Goal: Task Accomplishment & Management: Manage account settings

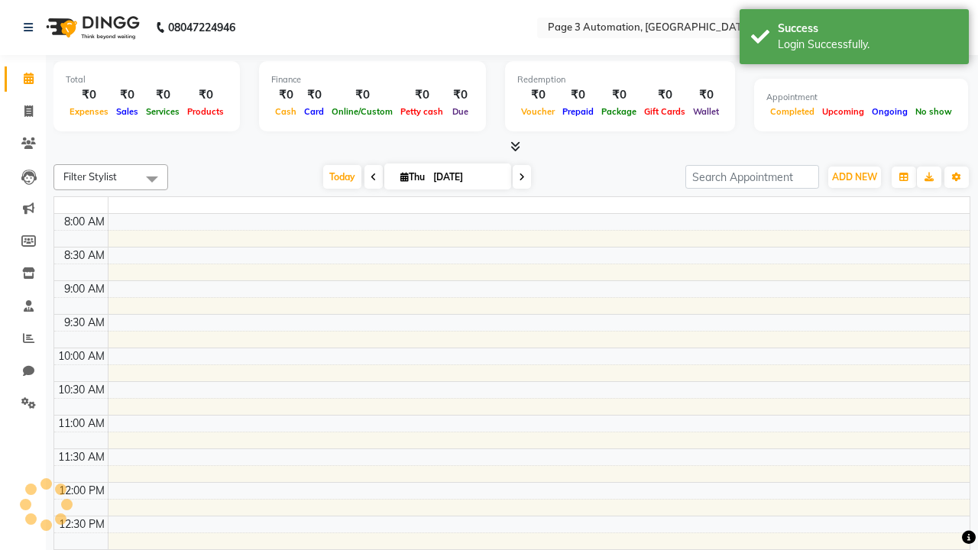
select select "en"
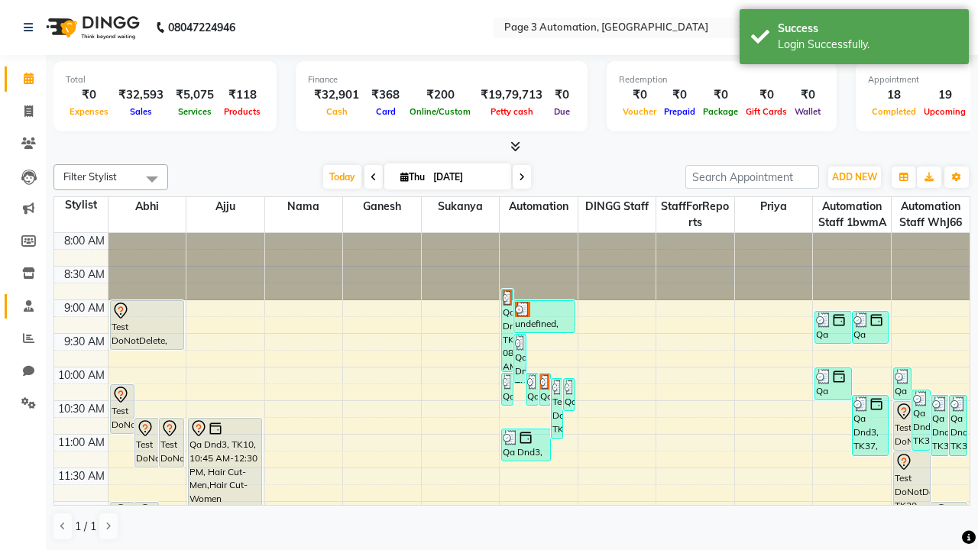
click at [23, 306] on span at bounding box center [28, 307] width 27 height 18
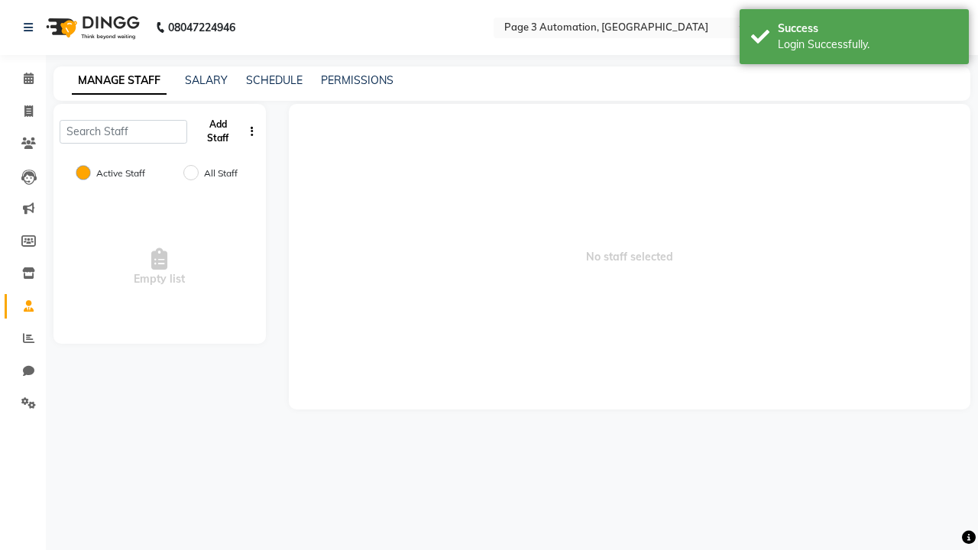
click at [218, 131] on button "Add Staff" at bounding box center [218, 132] width 50 height 40
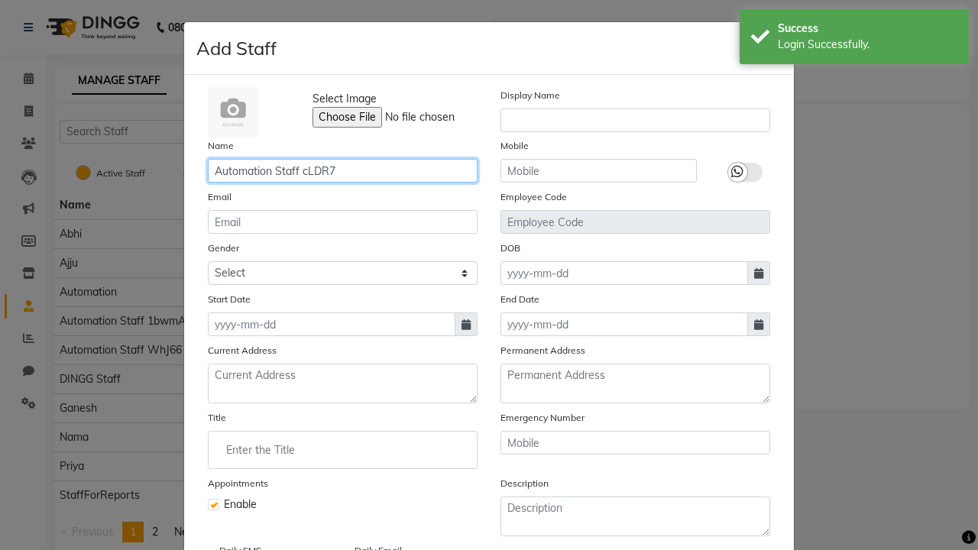
type input "Automation Staff cLDR7"
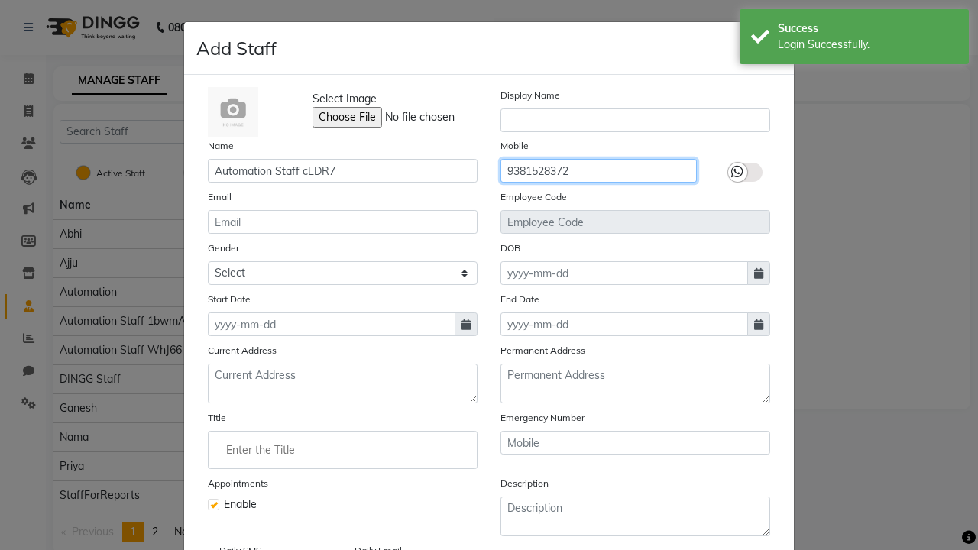
type input "9381528372"
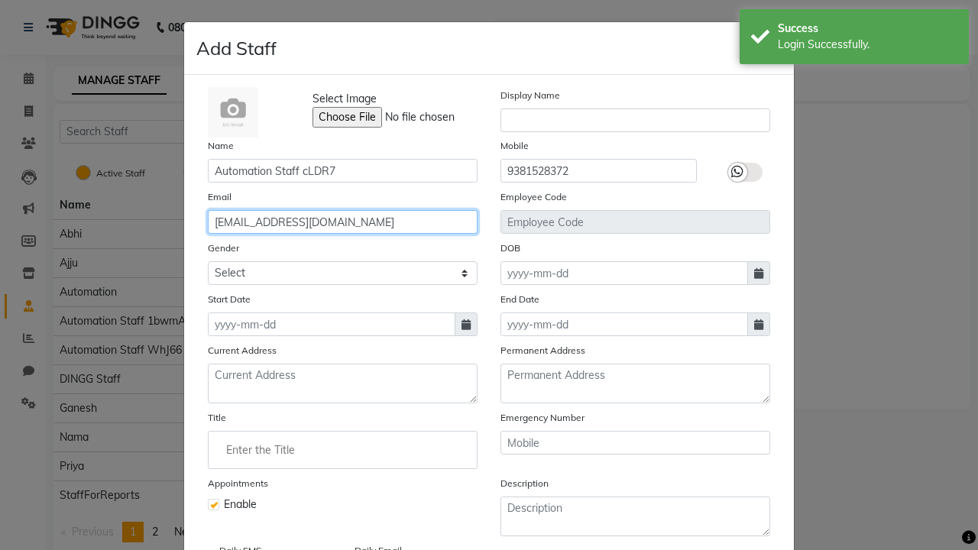
type input "[EMAIL_ADDRESS][DOMAIN_NAME]"
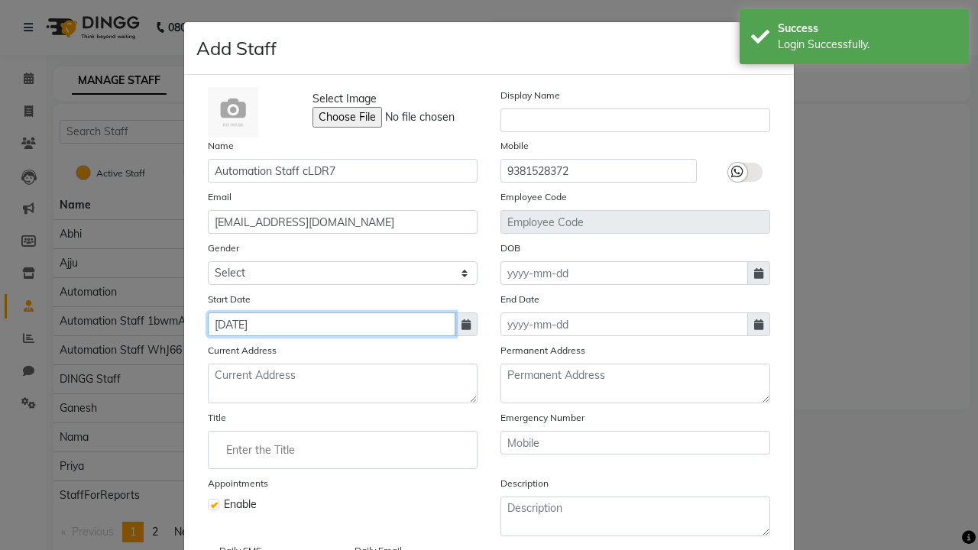
type input "[DATE]"
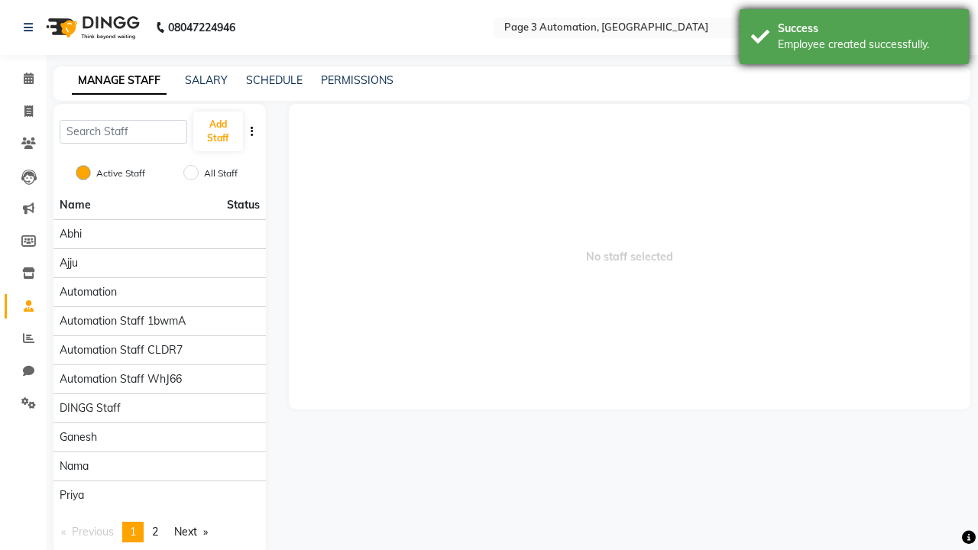
click at [854, 39] on div "Employee created successfully." at bounding box center [868, 45] width 180 height 16
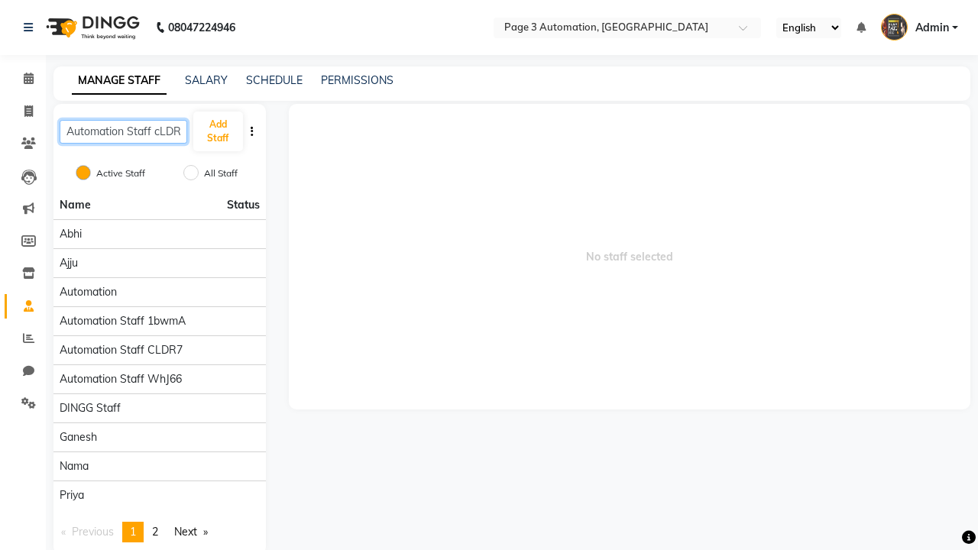
scroll to position [0, 7]
type input "Automation Staff cLDR7"
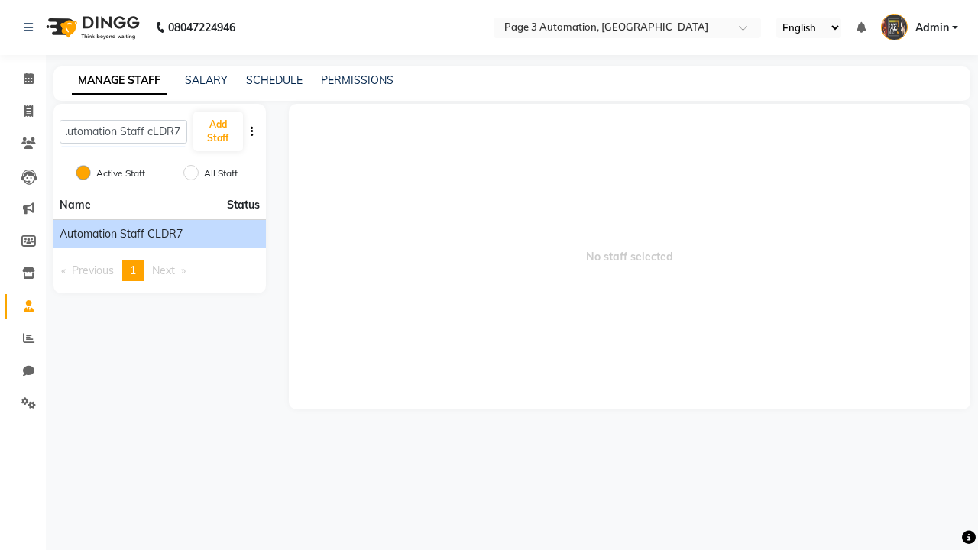
click at [159, 234] on span "Automation Staff cLDR7" at bounding box center [121, 234] width 123 height 16
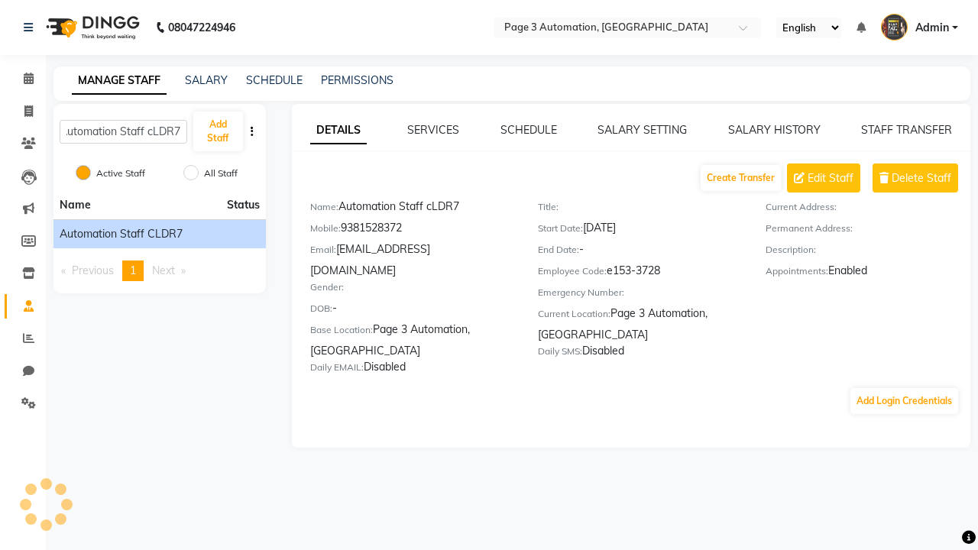
scroll to position [0, 0]
click at [830, 178] on span "Edit Staff" at bounding box center [830, 178] width 46 height 16
select select "[DEMOGRAPHIC_DATA]"
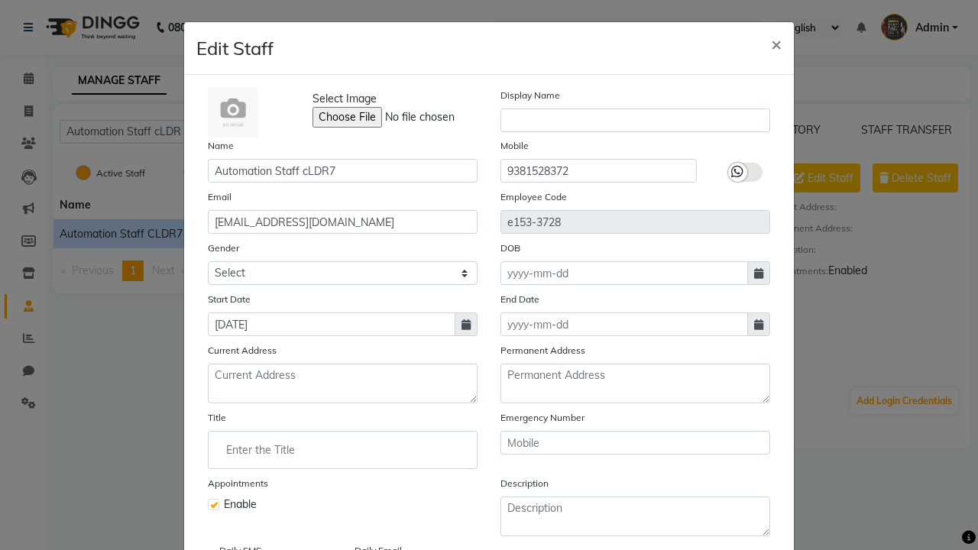
select select
checkbox input "false"
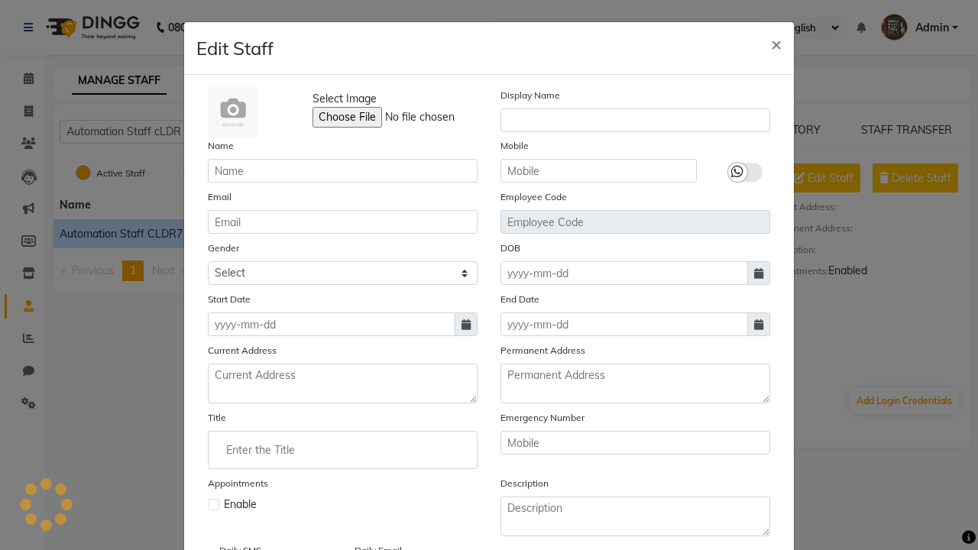
scroll to position [124, 0]
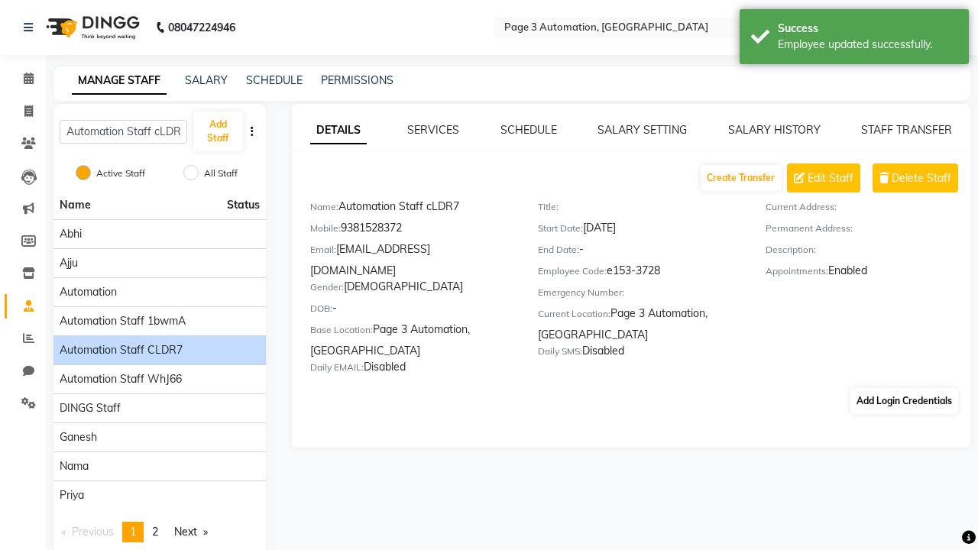
click at [854, 39] on div "Employee updated successfully." at bounding box center [868, 45] width 180 height 16
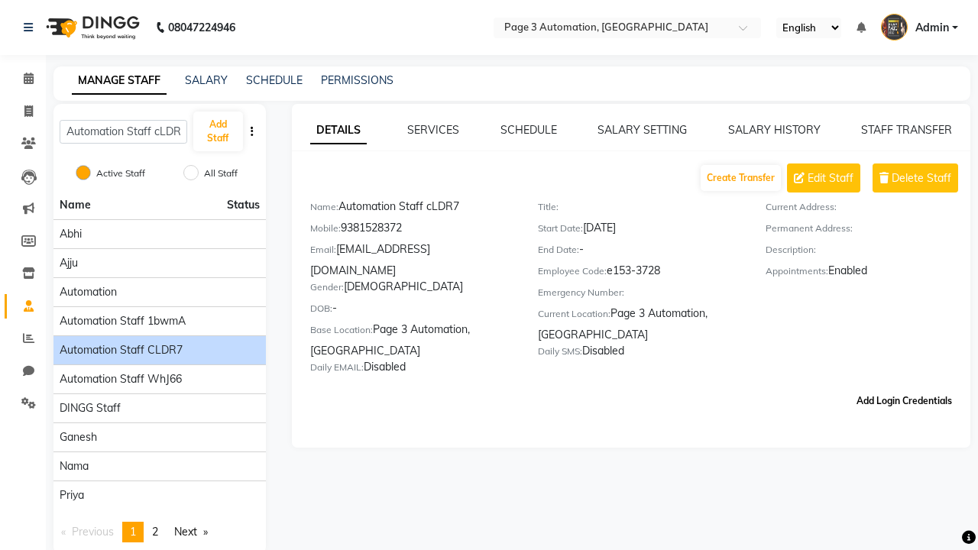
click at [904, 388] on button "Add Login Credentials" at bounding box center [904, 401] width 108 height 26
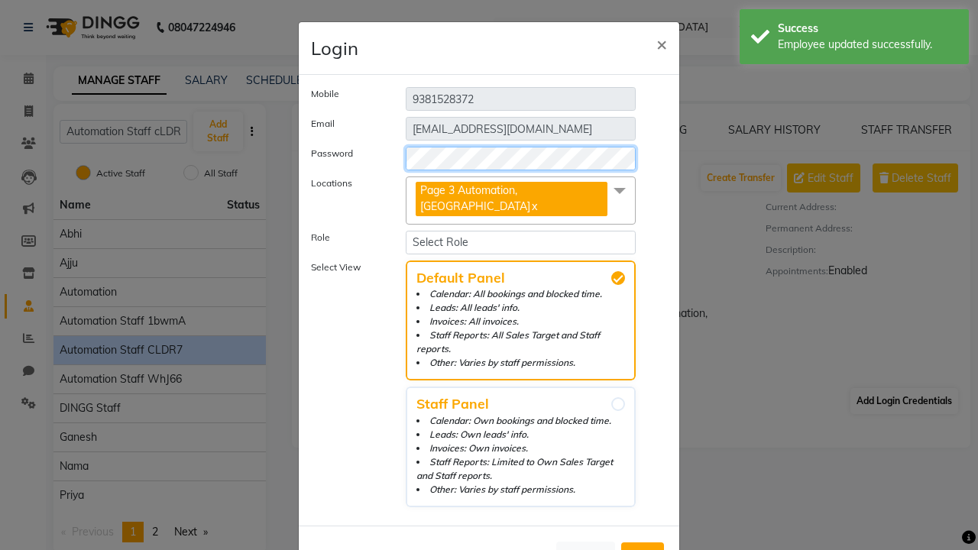
select select "4944"
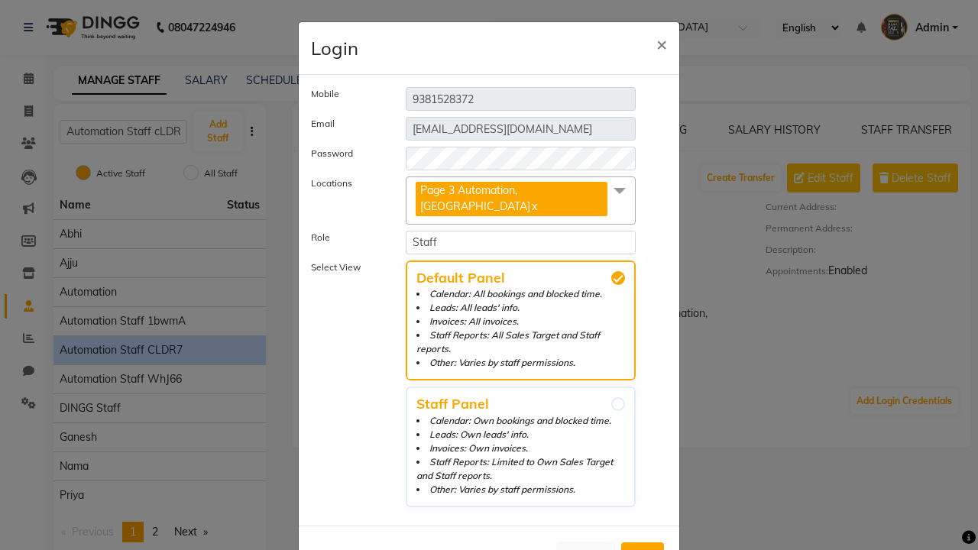
click at [642, 548] on span "Add" at bounding box center [642, 555] width 24 height 15
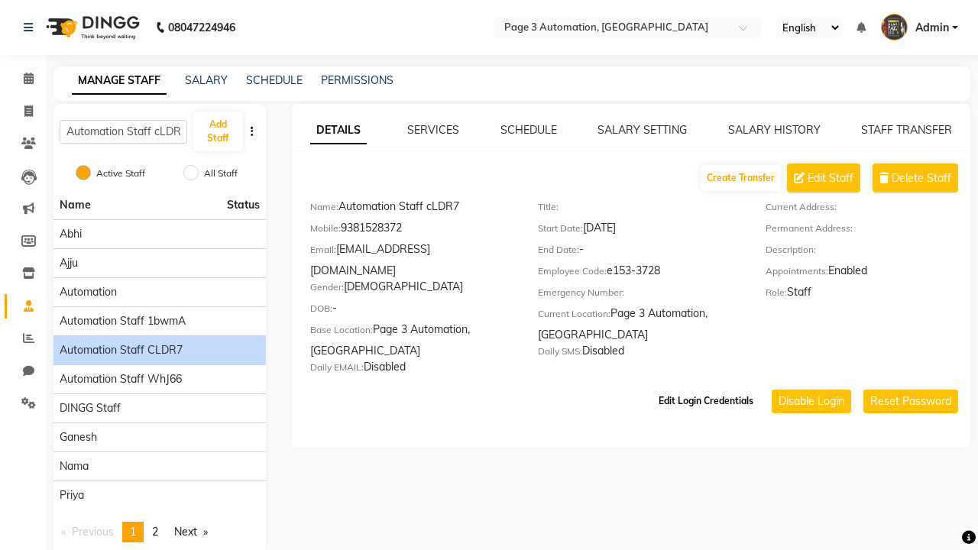
click at [706, 388] on button "Edit Login Credentials" at bounding box center [705, 401] width 107 height 26
select select "5477"
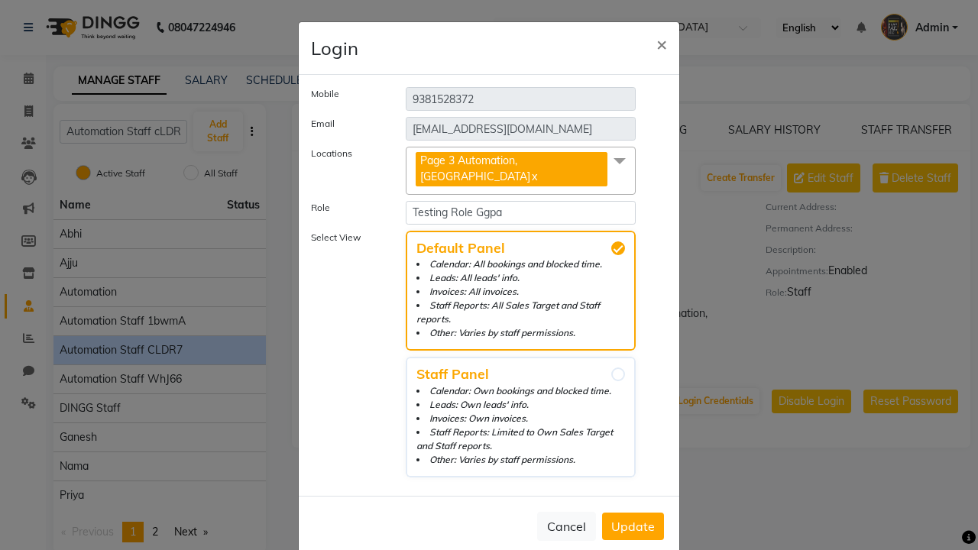
click at [632, 519] on span "Update" at bounding box center [633, 526] width 44 height 15
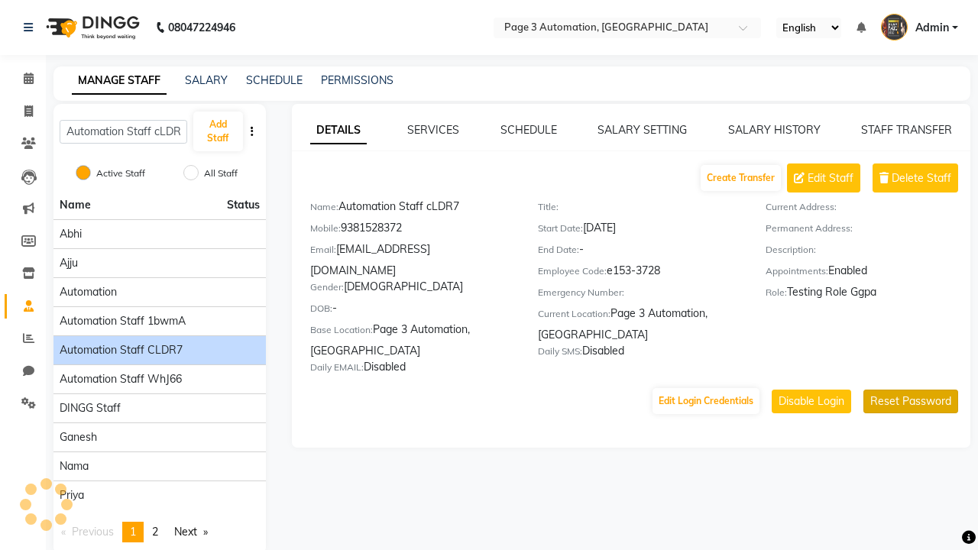
click at [911, 390] on button "Reset Password" at bounding box center [910, 402] width 95 height 24
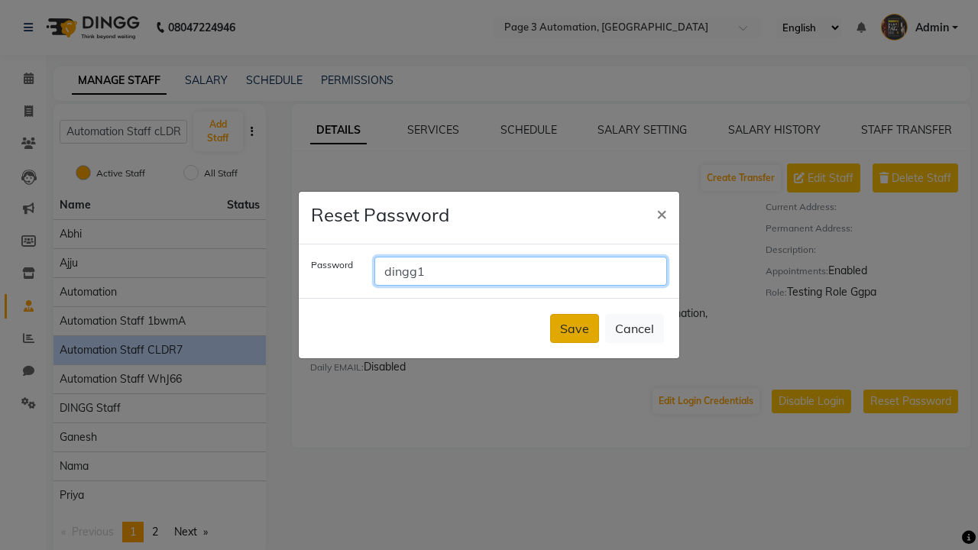
type input "dingg1"
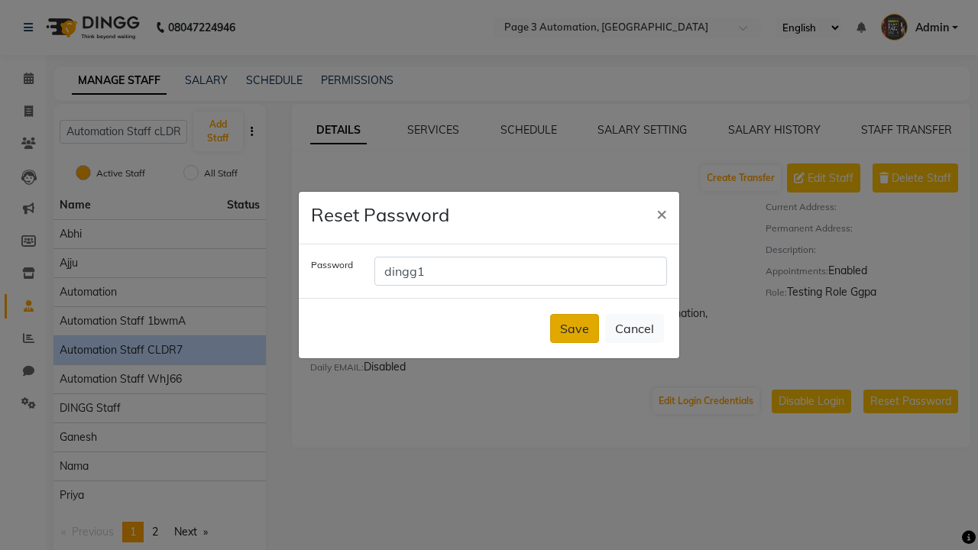
click at [574, 328] on button "Save" at bounding box center [574, 328] width 49 height 29
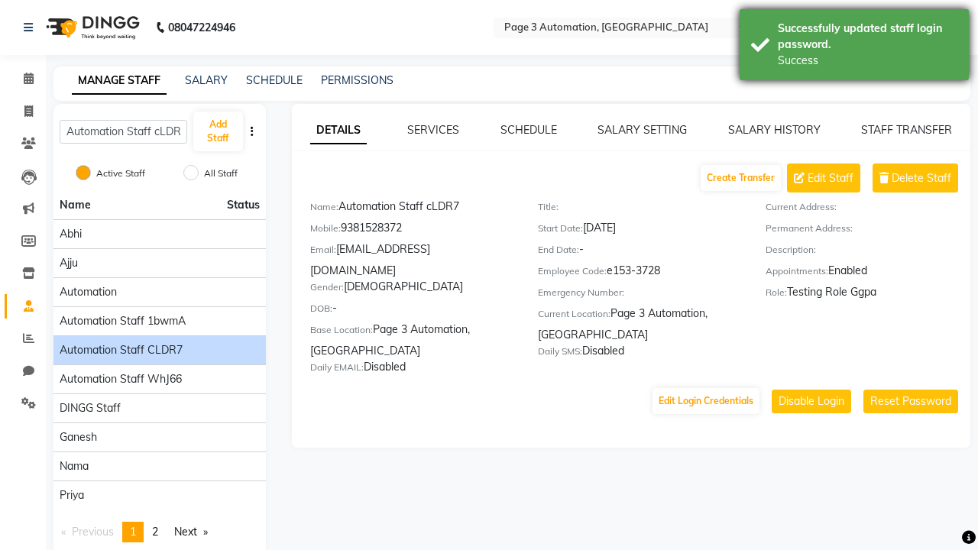
click at [854, 47] on div "Successfully updated staff login password." at bounding box center [868, 37] width 180 height 32
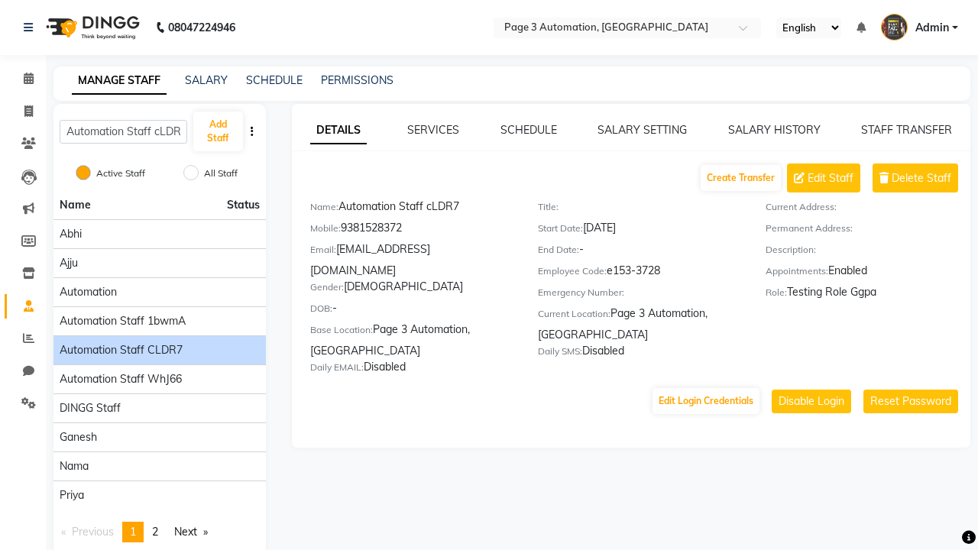
click at [338, 130] on link "DETAILS" at bounding box center [338, 130] width 57 height 27
click at [921, 178] on span "Delete Staff" at bounding box center [921, 178] width 60 height 16
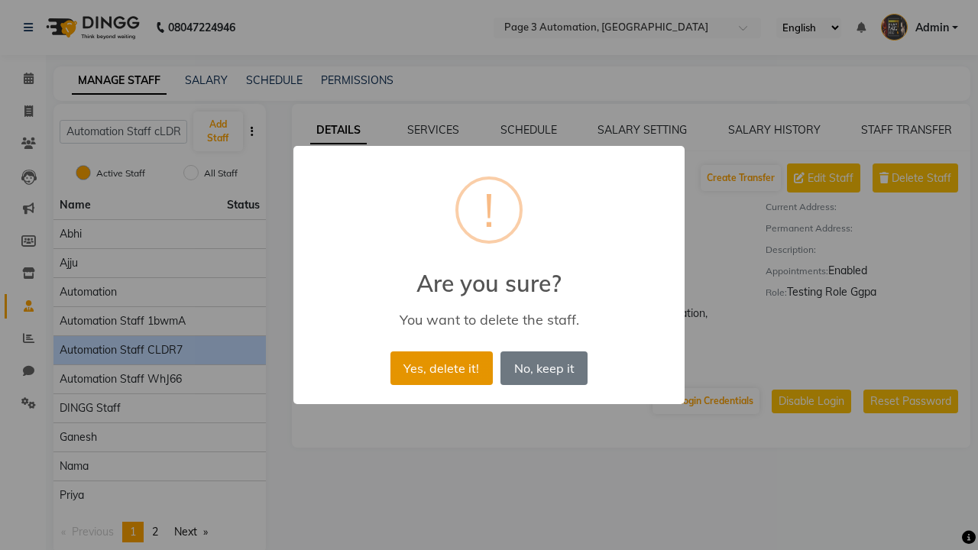
click at [441, 367] on button "Yes, delete it!" at bounding box center [441, 368] width 102 height 34
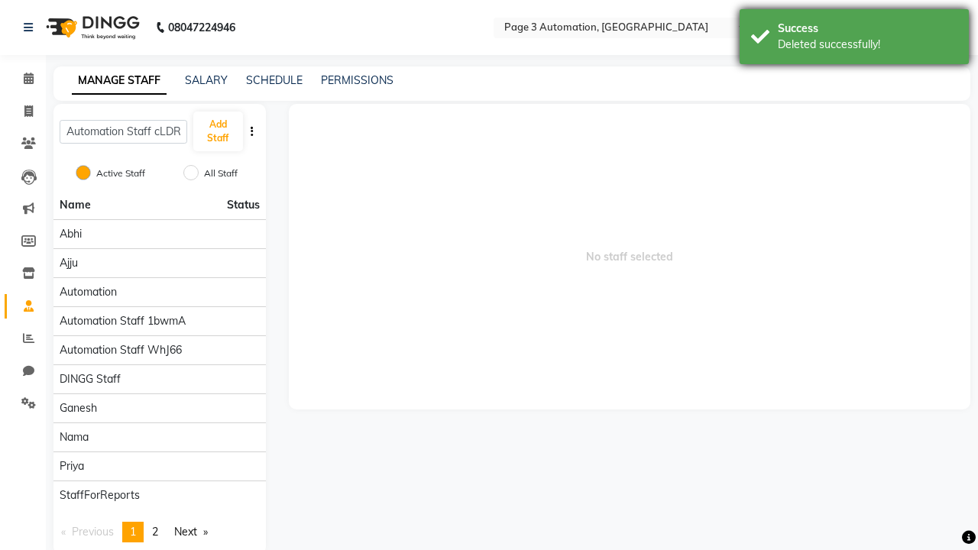
click at [854, 39] on div "Deleted successfully!" at bounding box center [868, 45] width 180 height 16
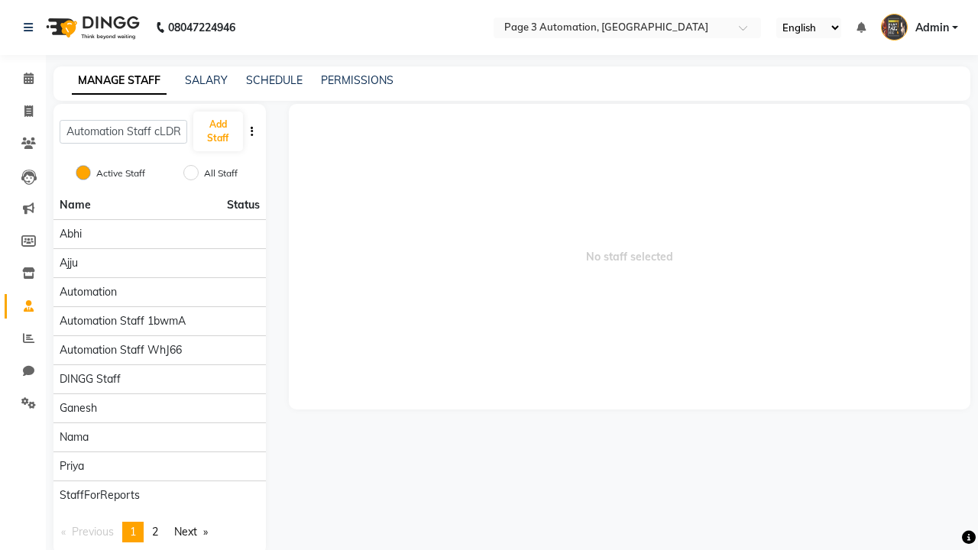
click at [919, 27] on span "Admin" at bounding box center [932, 28] width 34 height 16
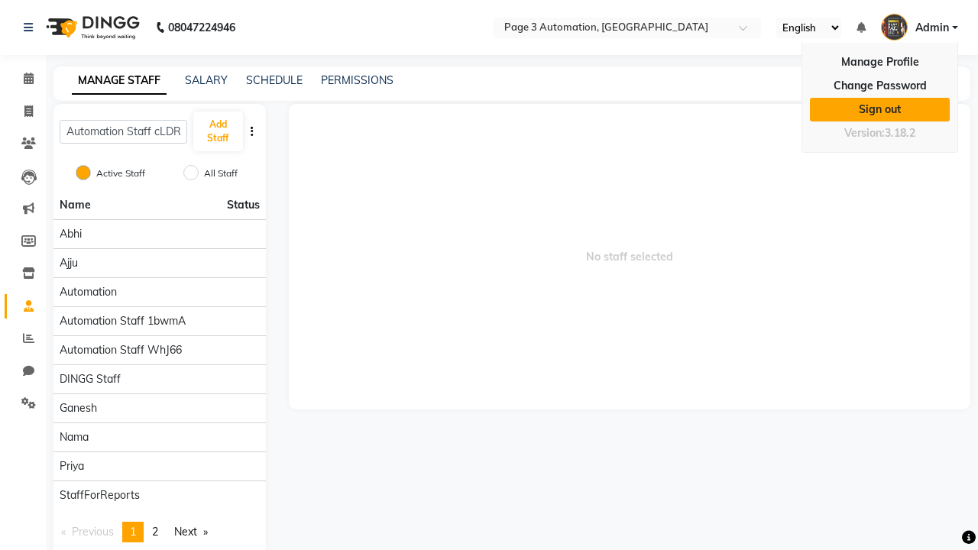
click at [879, 109] on link "Sign out" at bounding box center [880, 110] width 140 height 24
